Goal: Book appointment/travel/reservation

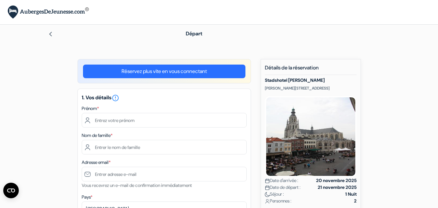
click at [51, 33] on img at bounding box center [50, 33] width 5 height 5
